Goal: Transaction & Acquisition: Purchase product/service

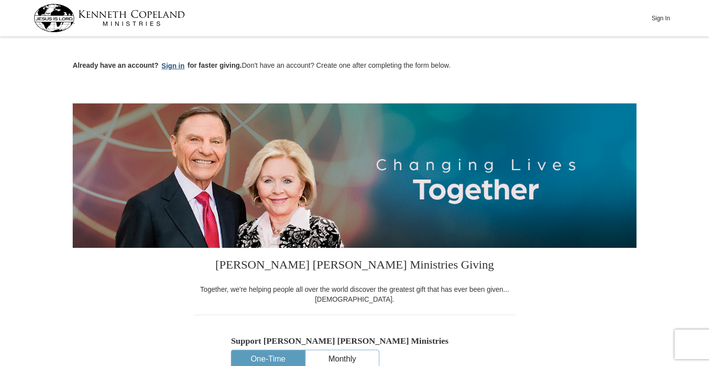
click at [166, 63] on button "Sign in" at bounding box center [173, 65] width 29 height 11
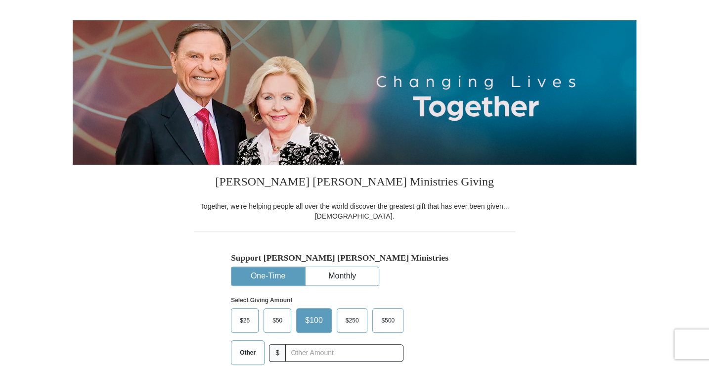
select select "NC"
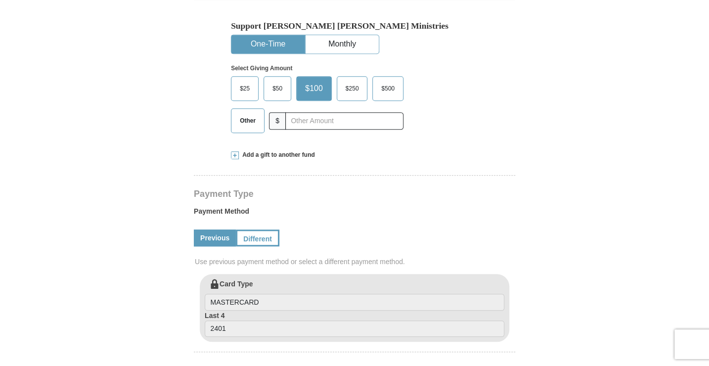
scroll to position [296, 0]
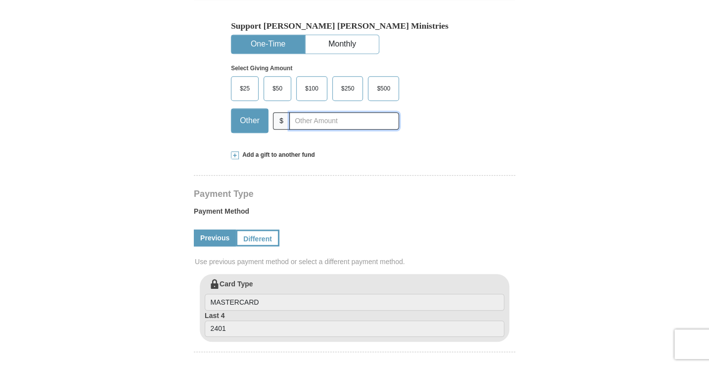
click at [316, 120] on input "text" at bounding box center [344, 120] width 110 height 17
type input "123.00"
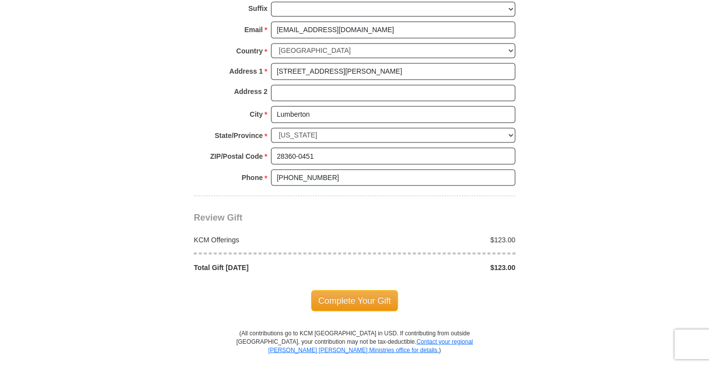
scroll to position [741, 0]
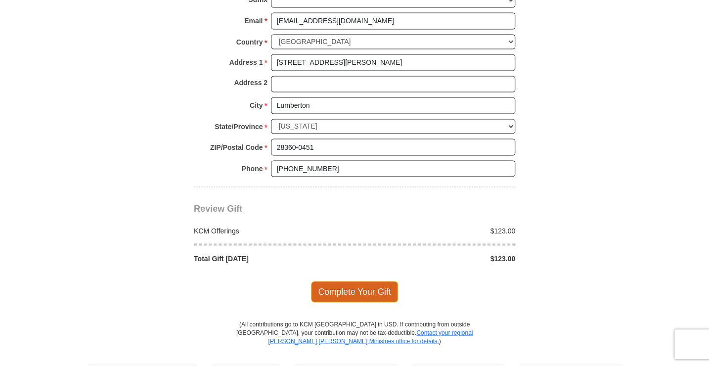
click at [335, 287] on span "Complete Your Gift" at bounding box center [354, 291] width 87 height 21
